Goal: Information Seeking & Learning: Learn about a topic

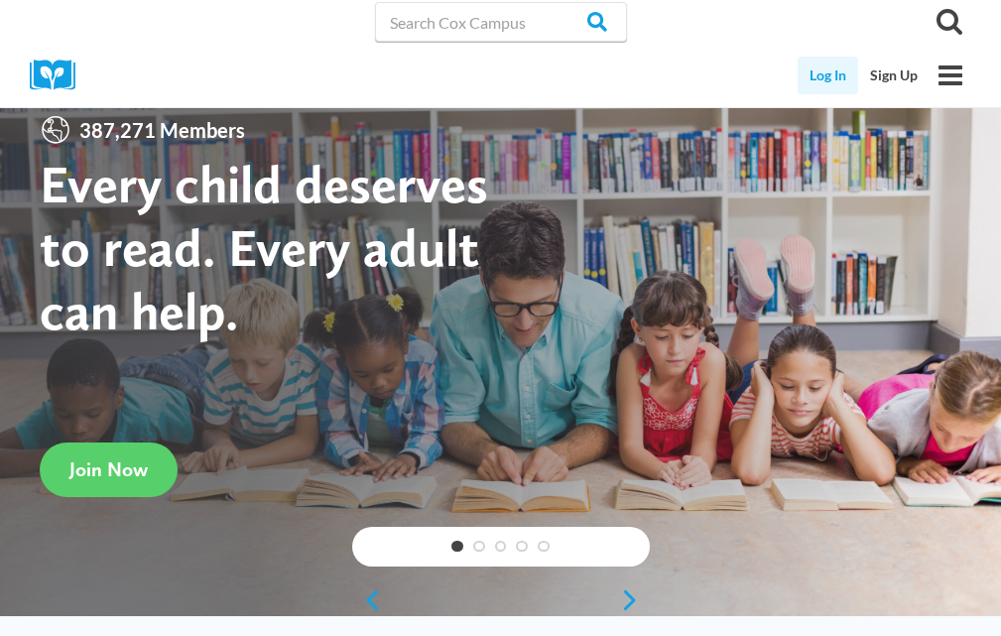
click at [813, 75] on link "Log In" at bounding box center [828, 76] width 61 height 38
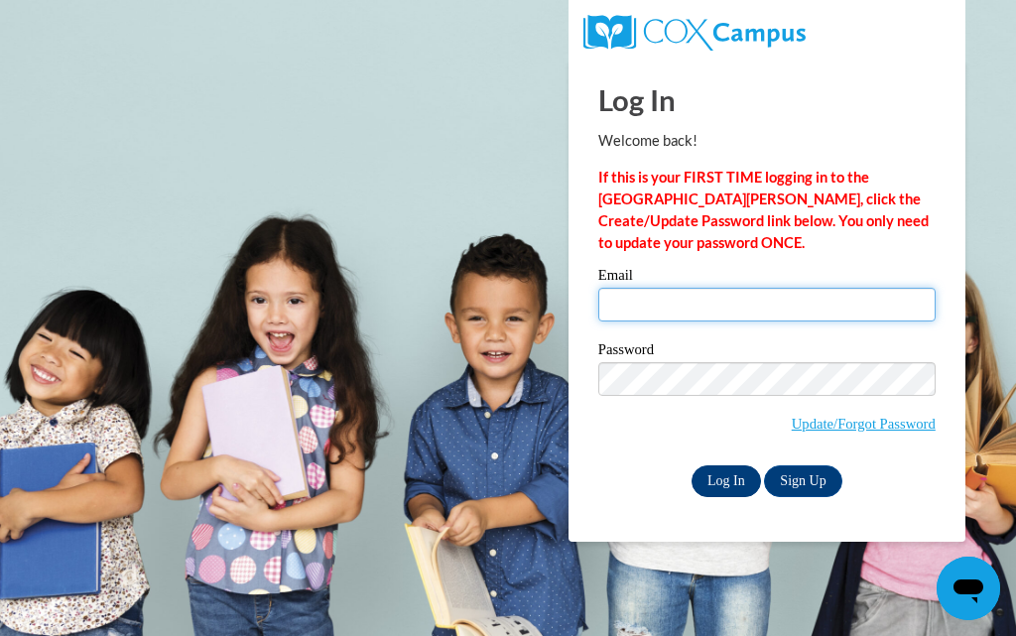
type input "evelynjunebug622@yahoo.com"
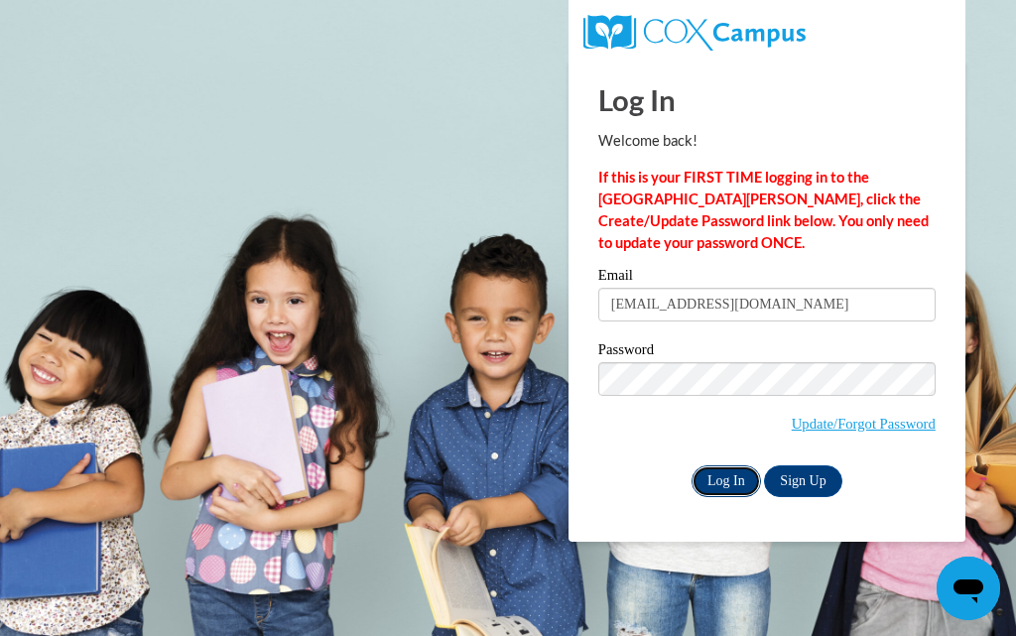
click at [721, 474] on input "Log In" at bounding box center [726, 482] width 69 height 32
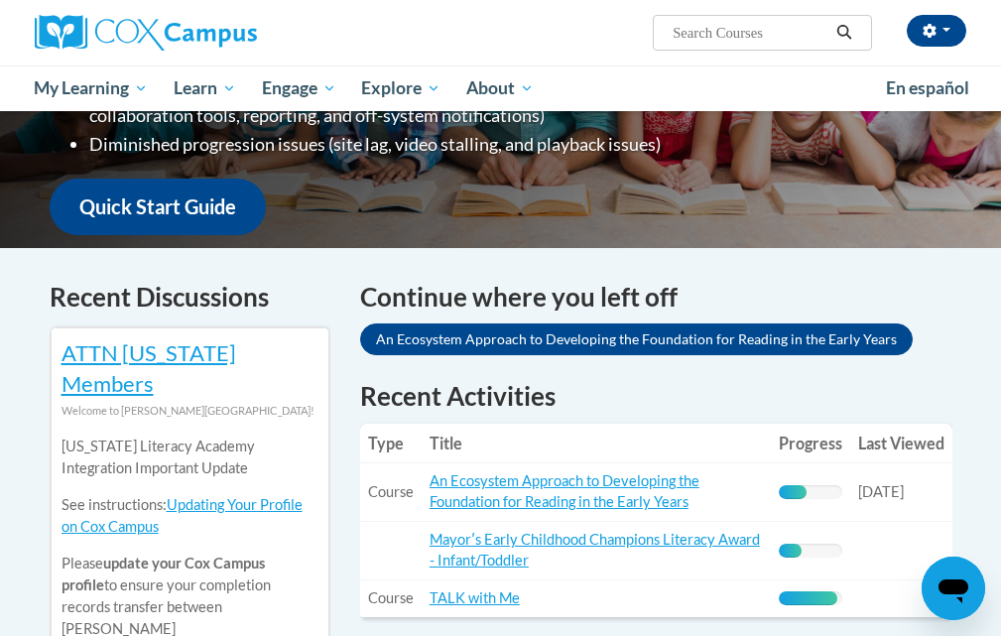
scroll to position [596, 0]
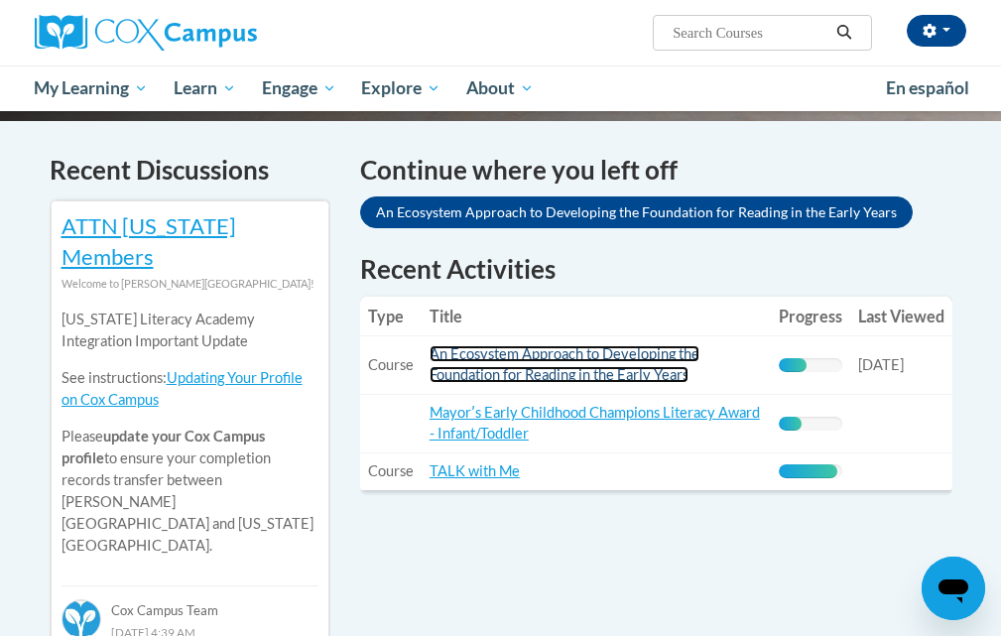
click at [524, 359] on link "An Ecosystem Approach to Developing the Foundation for Reading in the Early Yea…" at bounding box center [565, 364] width 270 height 38
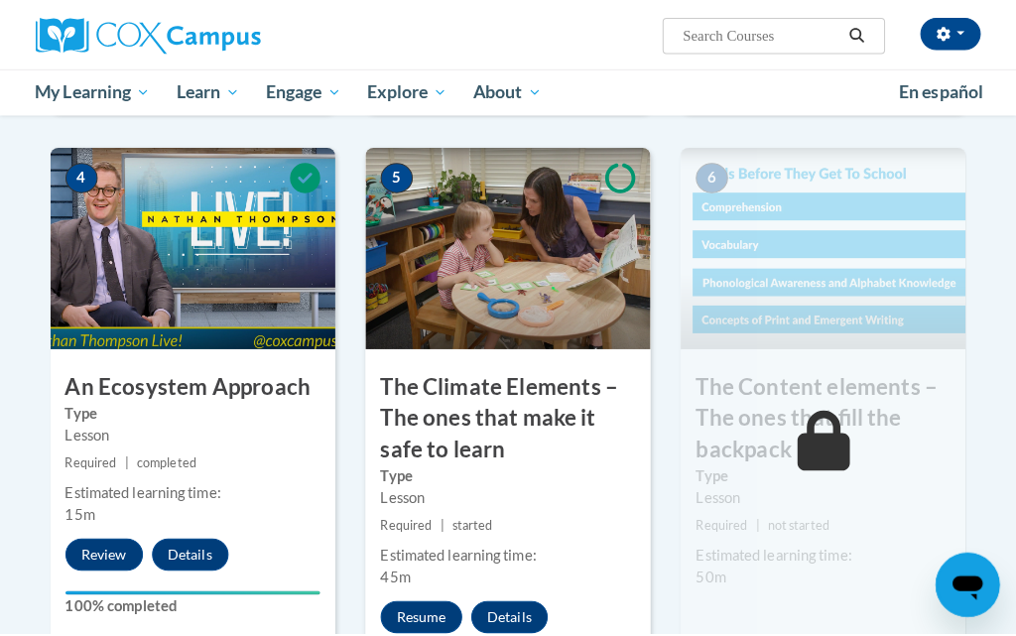
scroll to position [1092, 0]
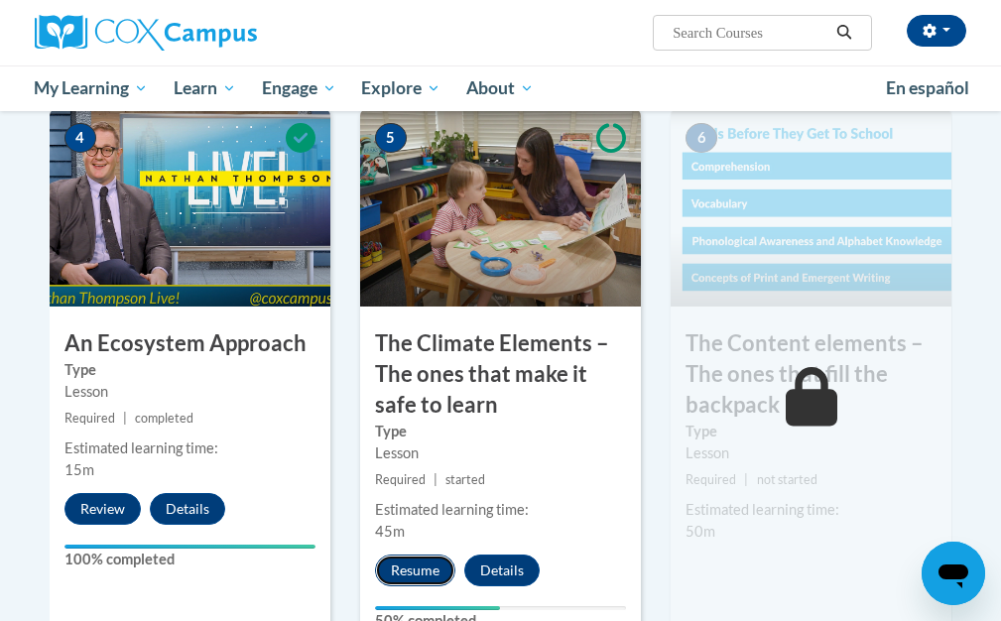
click at [426, 570] on button "Resume" at bounding box center [415, 571] width 80 height 32
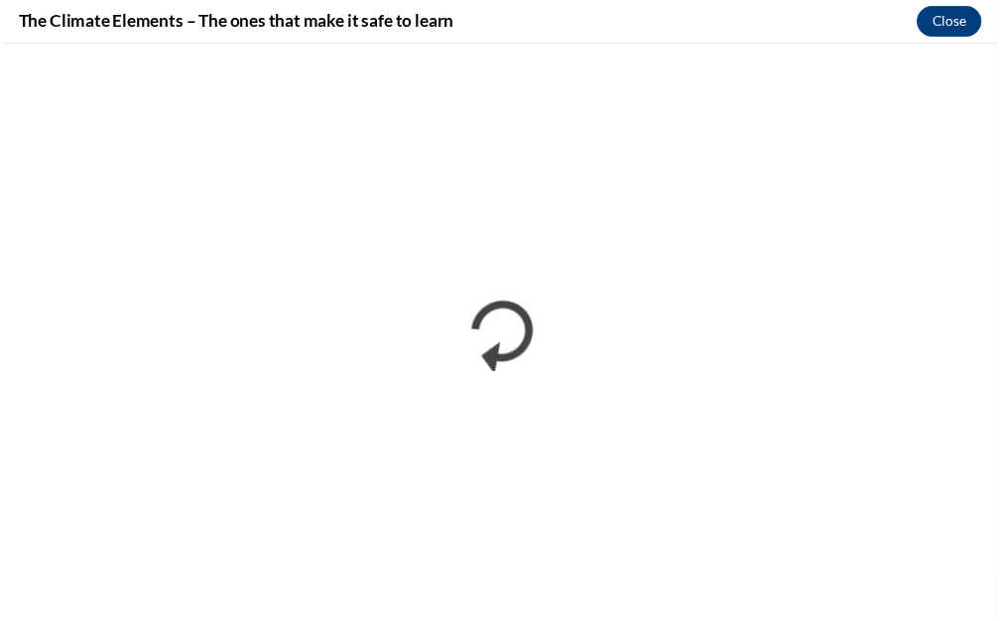
scroll to position [0, 0]
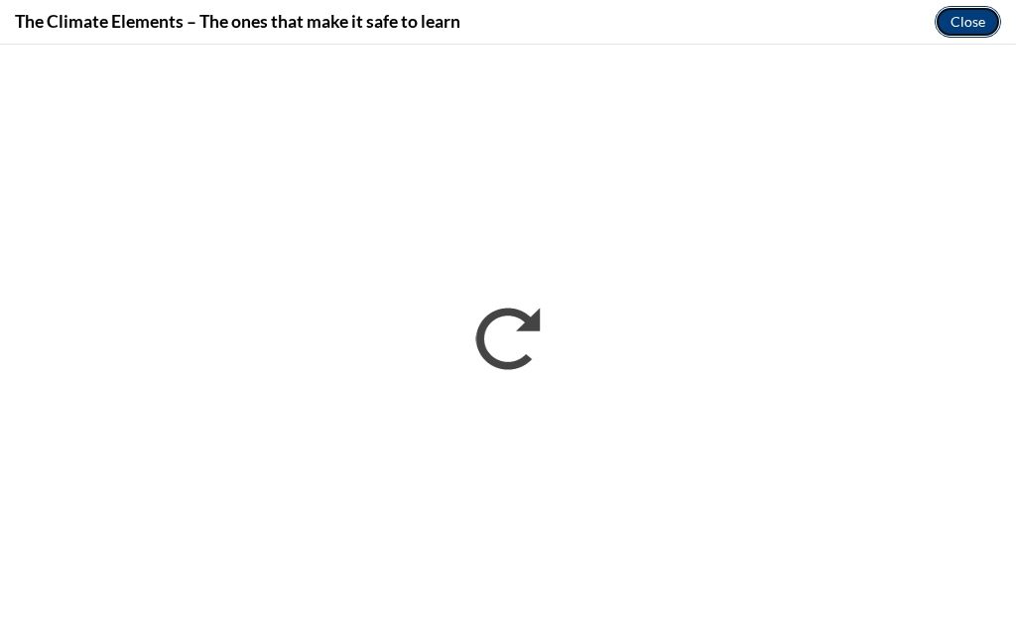
click at [962, 23] on button "Close" at bounding box center [968, 22] width 67 height 32
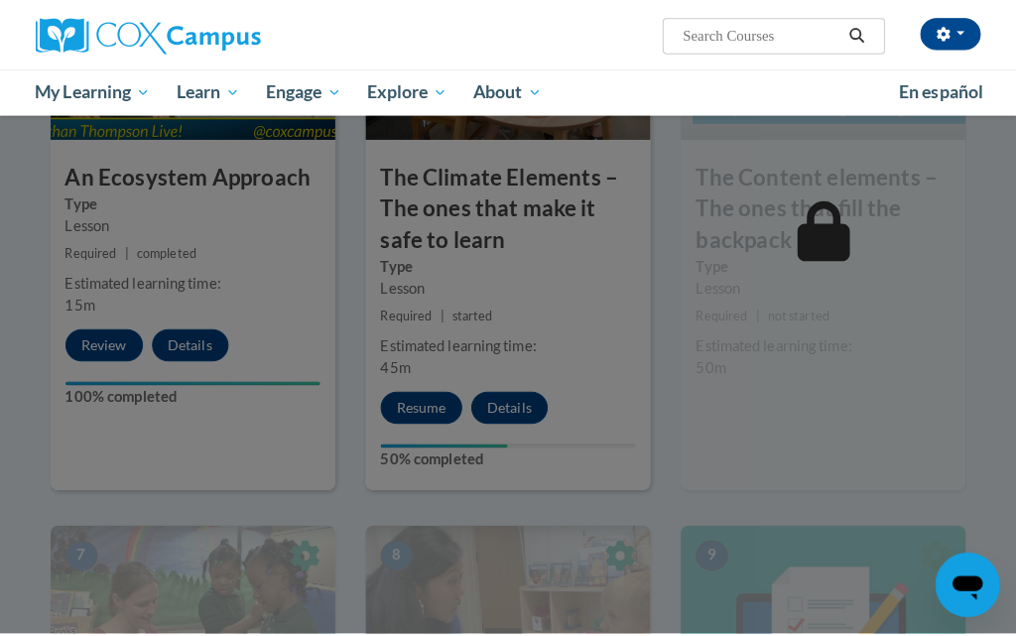
scroll to position [1290, 0]
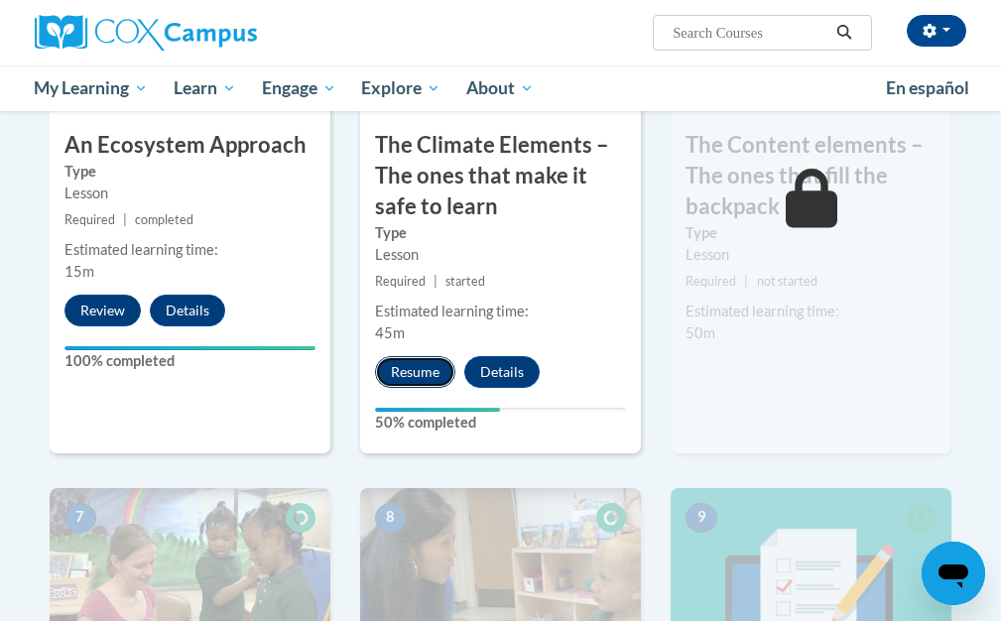
click at [389, 377] on button "Resume" at bounding box center [415, 372] width 80 height 32
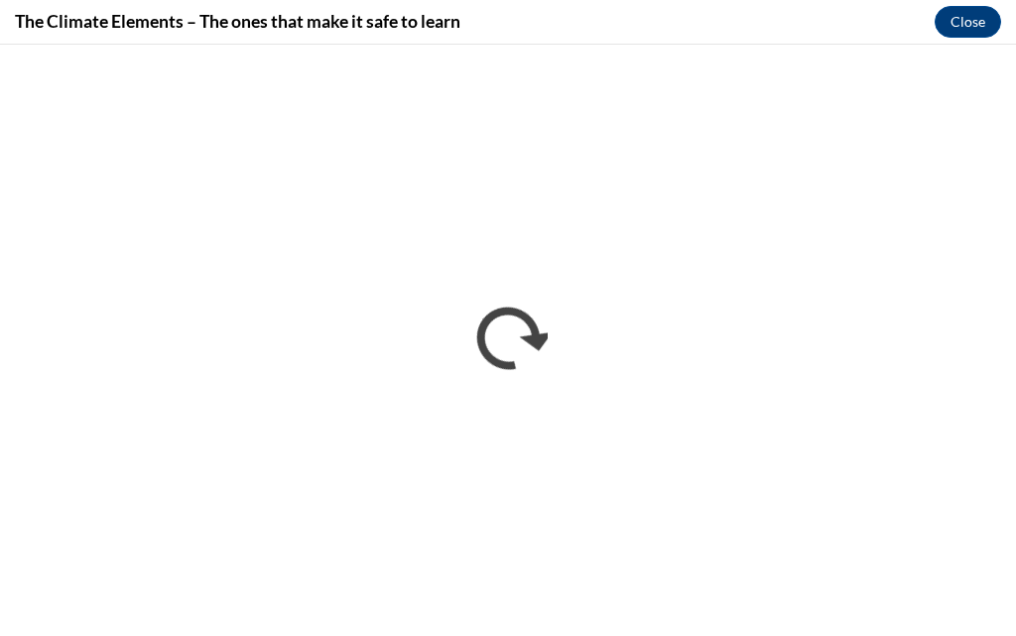
scroll to position [0, 0]
